Goal: Task Accomplishment & Management: Manage account settings

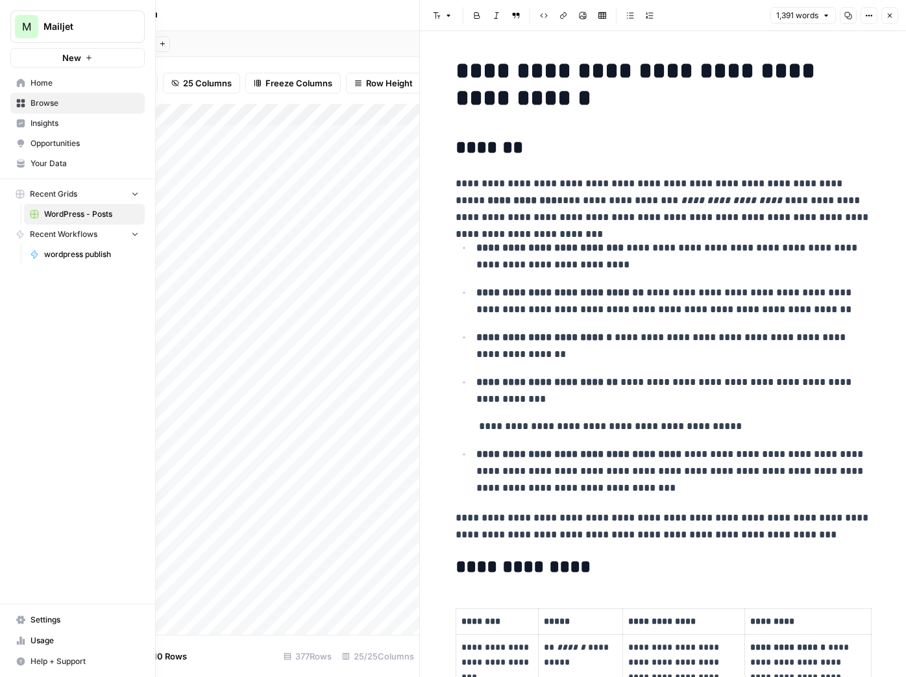
click at [34, 640] on span "Usage" at bounding box center [84, 641] width 108 height 12
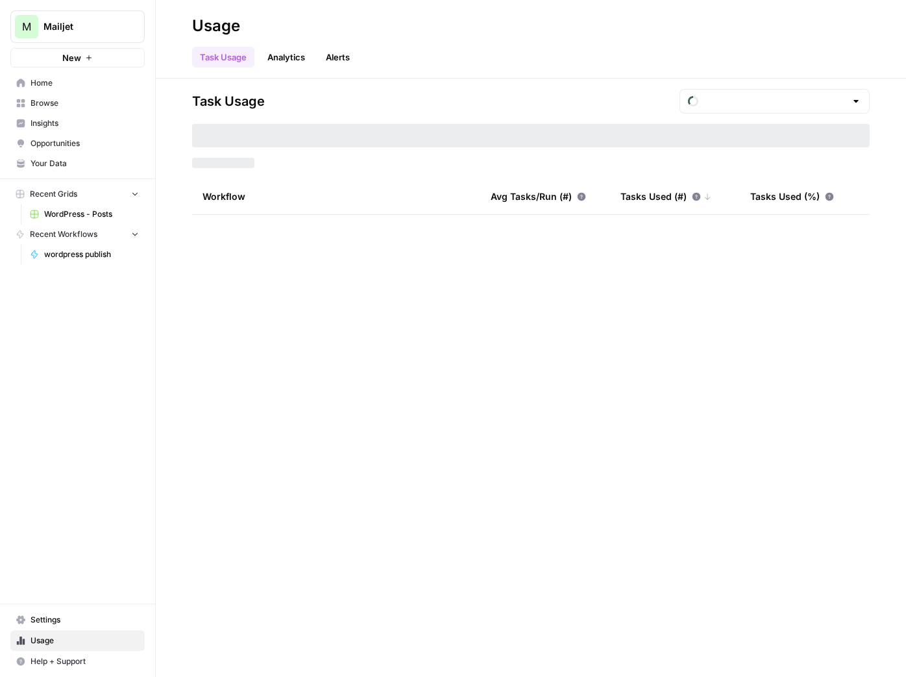
type input "September Included Tasks"
click at [42, 620] on span "Settings" at bounding box center [84, 620] width 108 height 12
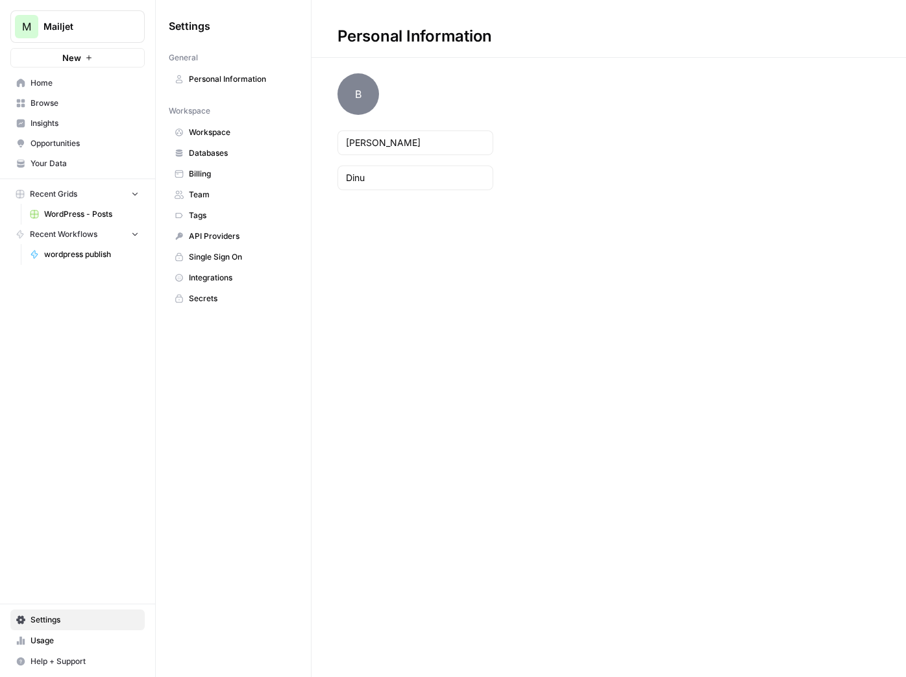
click at [248, 189] on span "Team" at bounding box center [240, 195] width 103 height 12
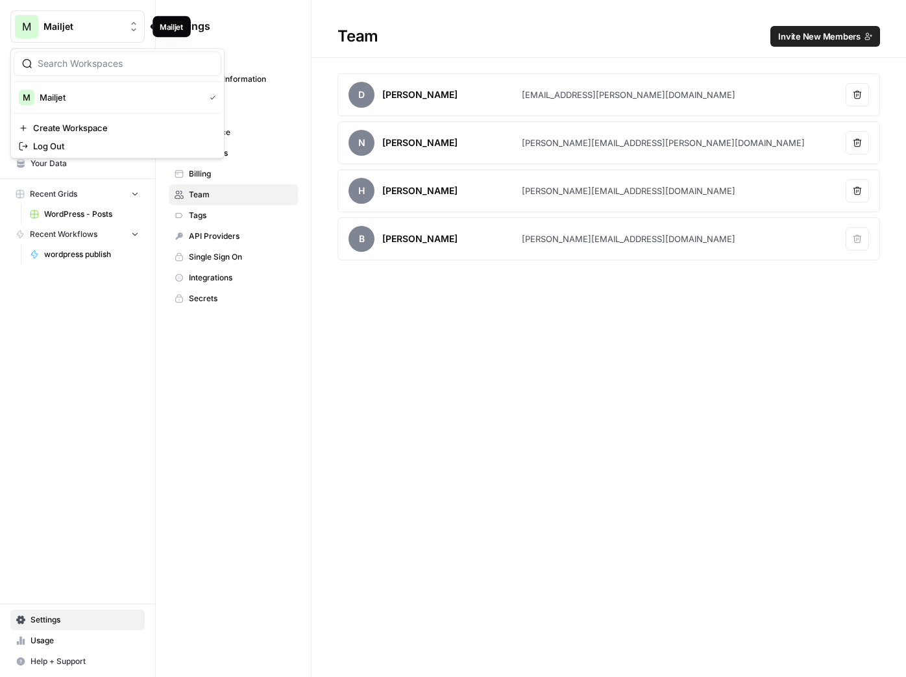
click at [80, 34] on button "M Mailjet" at bounding box center [77, 26] width 134 height 32
click at [266, 43] on div "Settings General Personal Information Workspace Workspace Databases Billing Tea…" at bounding box center [233, 162] width 155 height 324
click at [123, 38] on button "M Mailjet" at bounding box center [77, 26] width 134 height 32
click at [130, 30] on icon "Workspace: Mailjet" at bounding box center [133, 26] width 13 height 13
click at [131, 29] on icon "Workspace: Mailjet" at bounding box center [133, 26] width 13 height 13
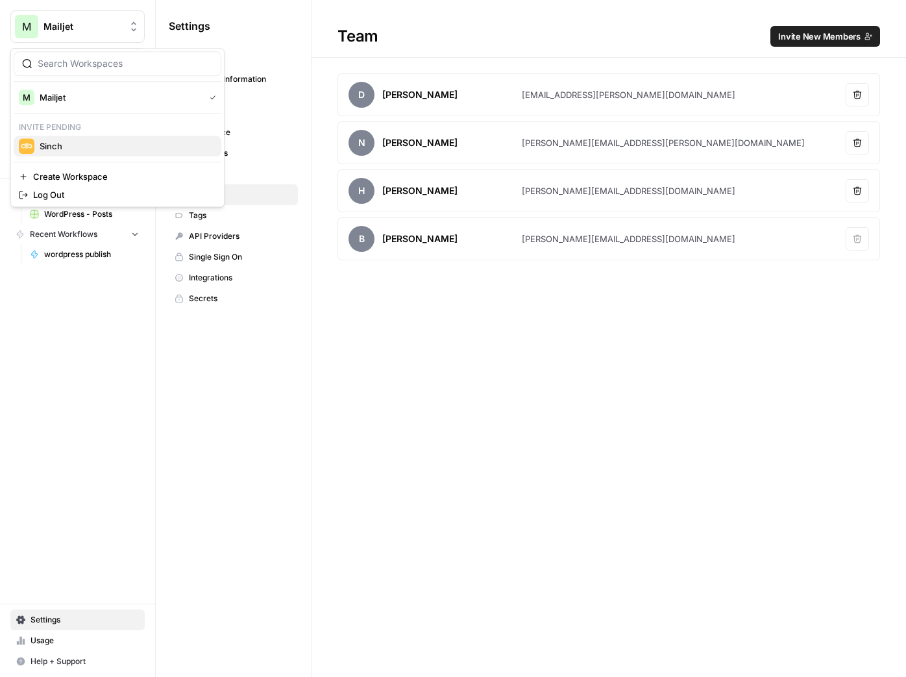
click at [115, 141] on span "Sinch" at bounding box center [125, 146] width 171 height 13
